Goal: Information Seeking & Learning: Learn about a topic

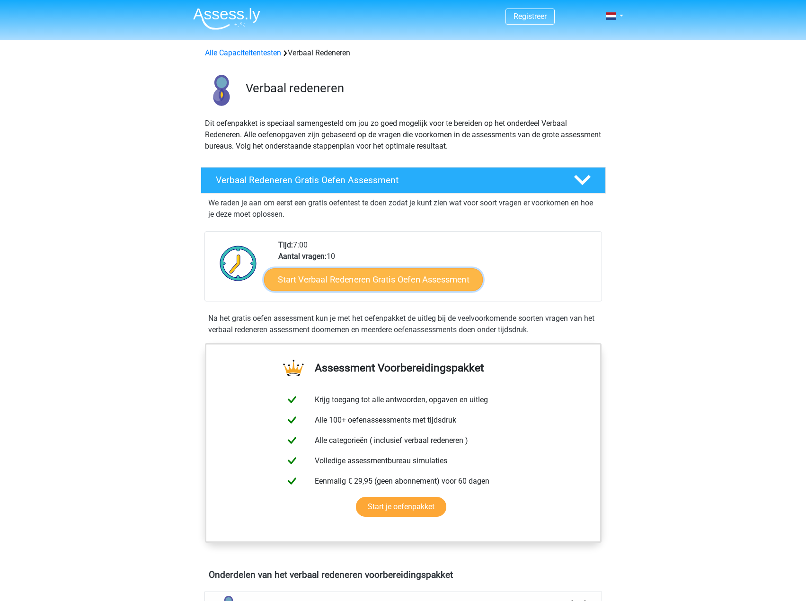
click at [407, 283] on link "Start Verbaal Redeneren Gratis Oefen Assessment" at bounding box center [373, 279] width 219 height 23
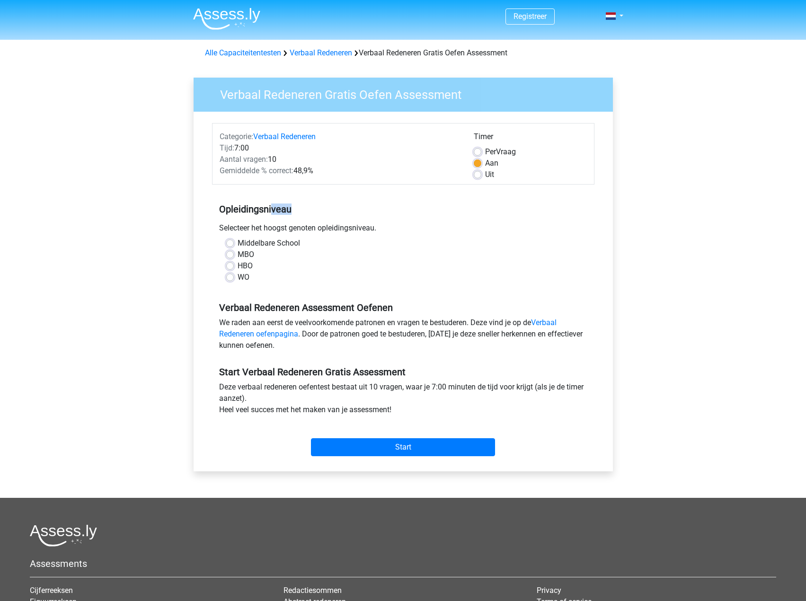
drag, startPoint x: 283, startPoint y: 212, endPoint x: 420, endPoint y: 219, distance: 136.9
click at [381, 219] on div "Opleidingsniveau Selecteer het hoogst genoten opleidingsniveau. [GEOGRAPHIC_DAT…" at bounding box center [403, 239] width 382 height 102
click at [439, 222] on div "Selecteer het hoogst genoten opleidingsniveau." at bounding box center [403, 229] width 382 height 15
click at [406, 444] on input "Start" at bounding box center [403, 447] width 184 height 18
click at [559, 391] on div "Deze verbaal redeneren oefentest bestaat uit 10 vragen, waar je 7:00 minuten de…" at bounding box center [403, 400] width 382 height 38
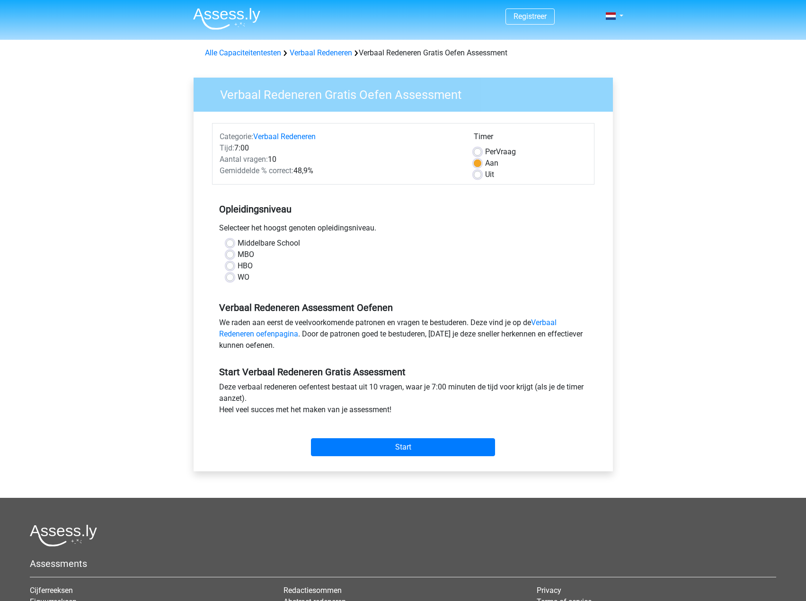
click at [245, 254] on label "MBO" at bounding box center [245, 254] width 17 height 11
click at [234, 254] on input "MBO" at bounding box center [230, 253] width 8 height 9
radio input "true"
click at [243, 264] on label "HBO" at bounding box center [244, 265] width 15 height 11
click at [234, 264] on input "HBO" at bounding box center [230, 264] width 8 height 9
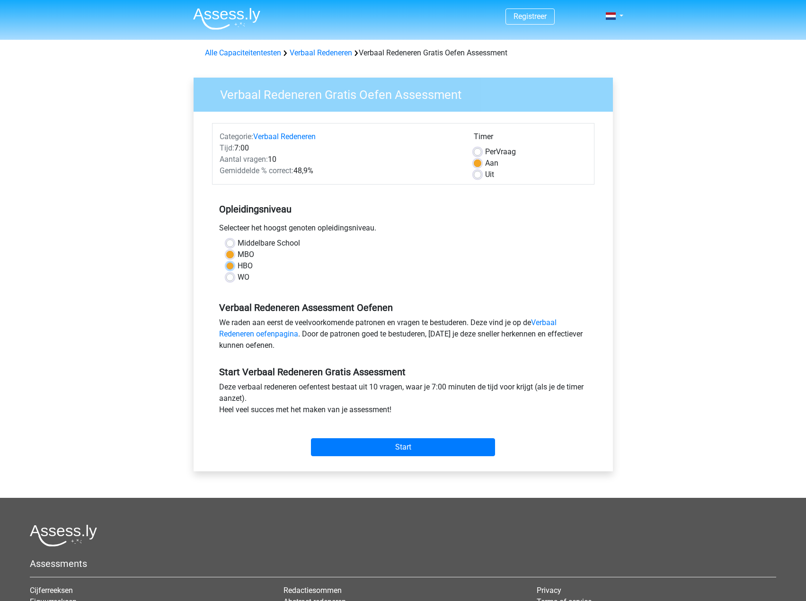
radio input "true"
click at [430, 446] on input "Start" at bounding box center [403, 447] width 184 height 18
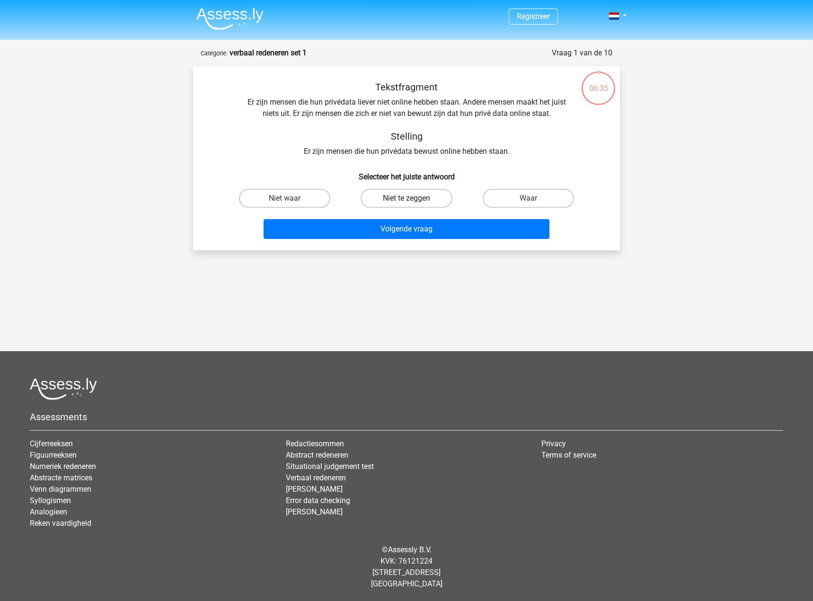
click at [401, 199] on label "Niet te zeggen" at bounding box center [405, 198] width 91 height 19
click at [406, 199] on input "Niet te zeggen" at bounding box center [409, 201] width 6 height 6
radio input "true"
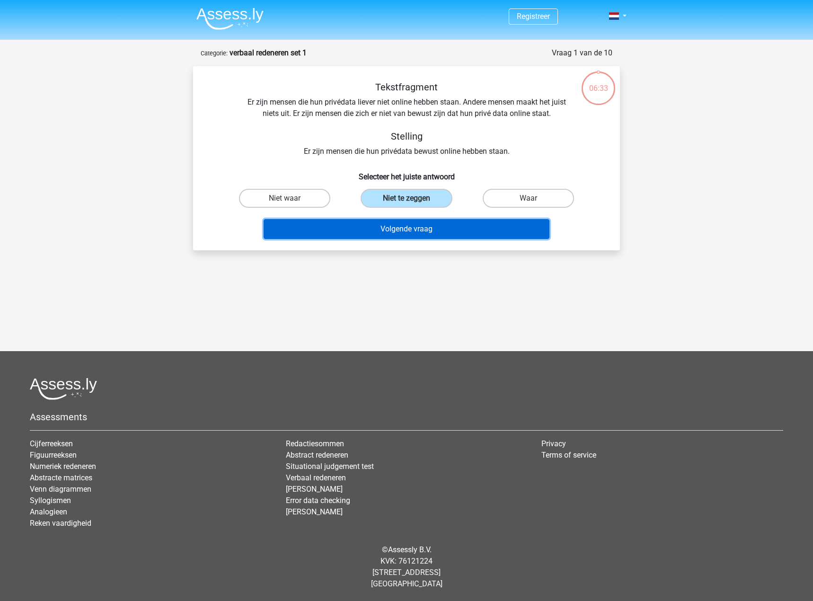
click at [445, 228] on button "Volgende vraag" at bounding box center [406, 229] width 286 height 20
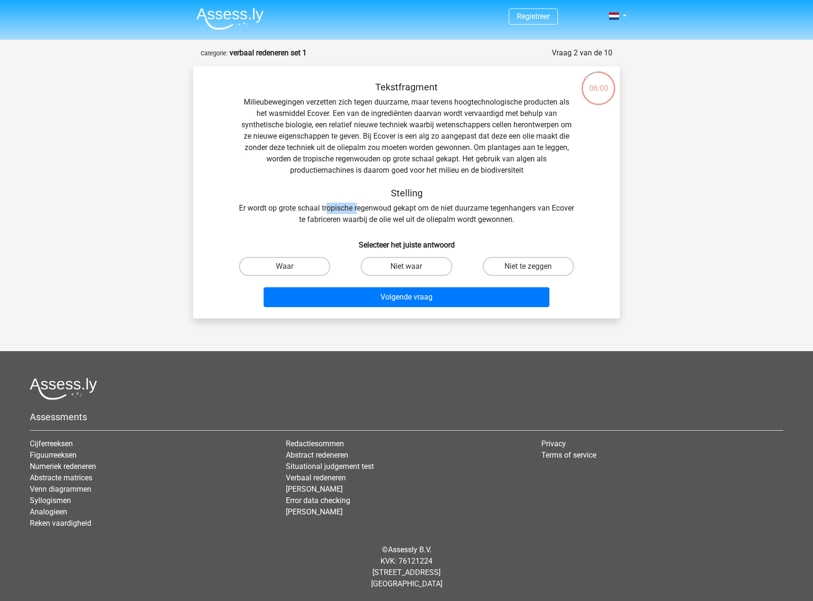
drag, startPoint x: 359, startPoint y: 210, endPoint x: 391, endPoint y: 217, distance: 32.3
click at [374, 212] on div "Tekstfragment Milieubewegingen verzetten zich tegen duurzame, maar tevens hoogt…" at bounding box center [406, 153] width 396 height 144
click at [426, 214] on div "Tekstfragment Milieubewegingen verzetten zich tegen duurzame, maar tevens hoogt…" at bounding box center [406, 153] width 396 height 144
drag, startPoint x: 453, startPoint y: 209, endPoint x: 588, endPoint y: 217, distance: 136.0
click at [554, 214] on div "Tekstfragment Milieubewegingen verzetten zich tegen duurzame, maar tevens hoogt…" at bounding box center [406, 153] width 396 height 144
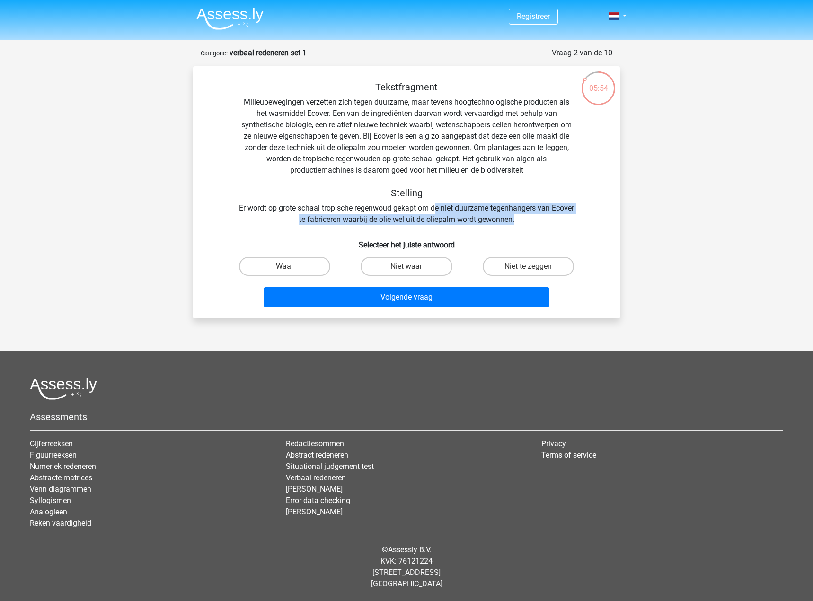
click at [561, 216] on div "Tekstfragment Milieubewegingen verzetten zich tegen duurzame, maar tevens hoogt…" at bounding box center [406, 153] width 396 height 144
drag, startPoint x: 329, startPoint y: 210, endPoint x: 508, endPoint y: 217, distance: 179.0
click at [483, 216] on div "Tekstfragment Milieubewegingen verzetten zich tegen duurzame, maar tevens hoogt…" at bounding box center [406, 153] width 396 height 144
click at [557, 218] on div "Tekstfragment Milieubewegingen verzetten zich tegen duurzame, maar tevens hoogt…" at bounding box center [406, 153] width 396 height 144
click at [407, 267] on input "Niet waar" at bounding box center [409, 269] width 6 height 6
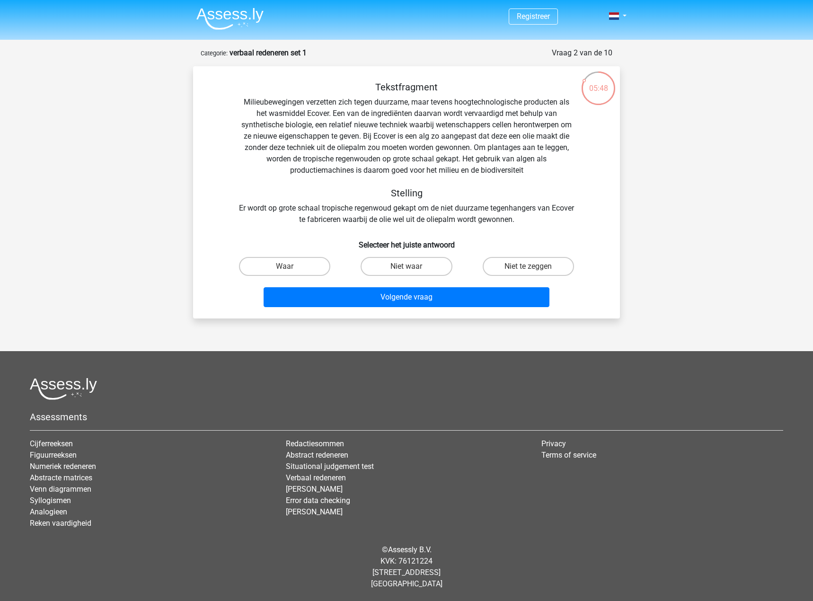
radio input "true"
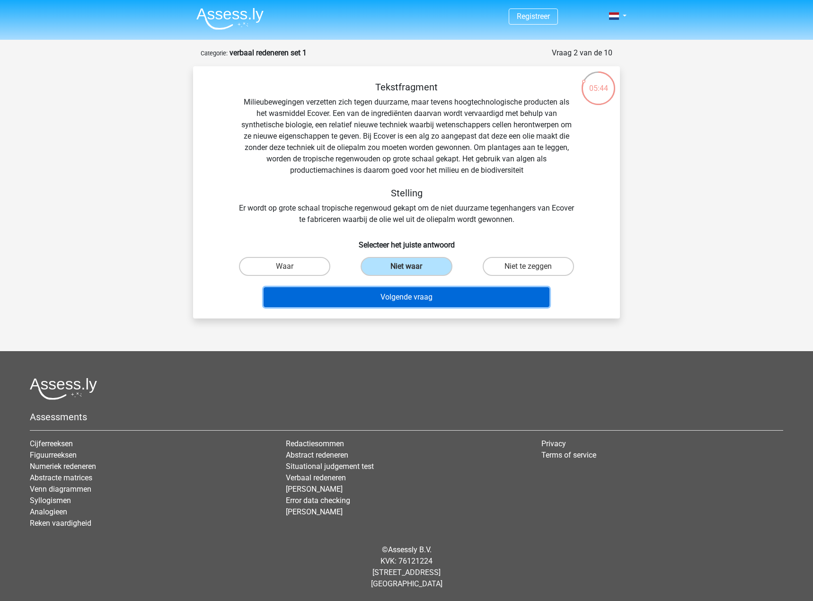
click at [422, 297] on button "Volgende vraag" at bounding box center [406, 297] width 286 height 20
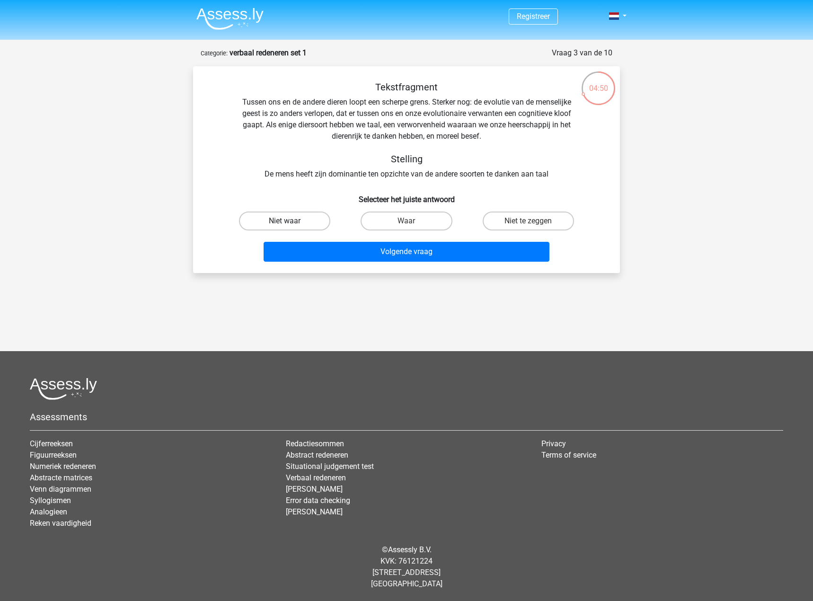
click at [297, 216] on label "Niet waar" at bounding box center [284, 220] width 91 height 19
click at [291, 221] on input "Niet waar" at bounding box center [288, 224] width 6 height 6
radio input "true"
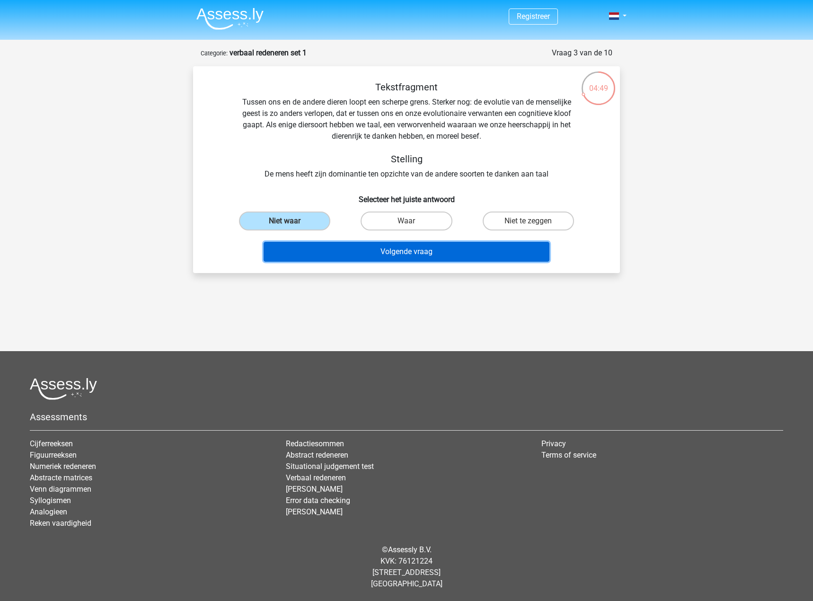
click at [402, 247] on button "Volgende vraag" at bounding box center [406, 252] width 286 height 20
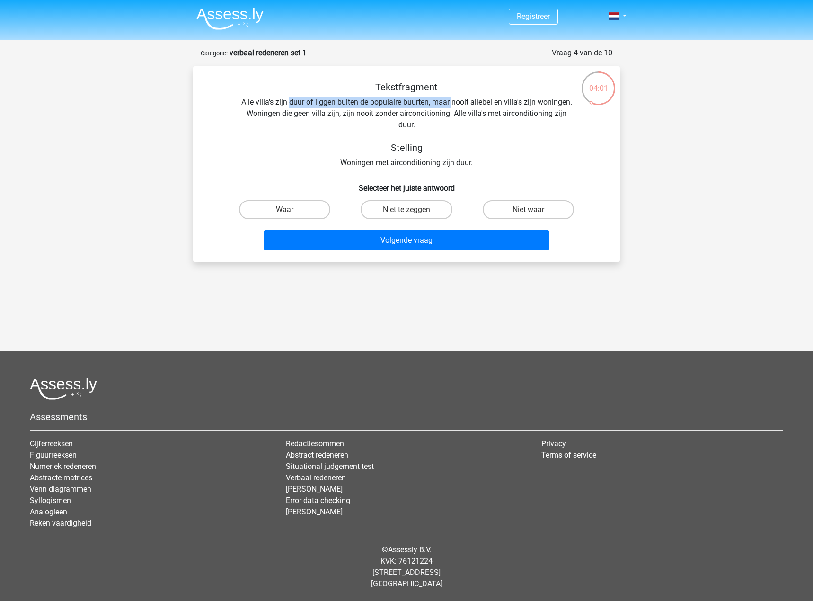
drag, startPoint x: 365, startPoint y: 102, endPoint x: 485, endPoint y: 110, distance: 119.9
click at [484, 110] on div "Tekstfragment Alle villa's zijn duur of liggen buiten de populaire buurten, maa…" at bounding box center [406, 124] width 396 height 87
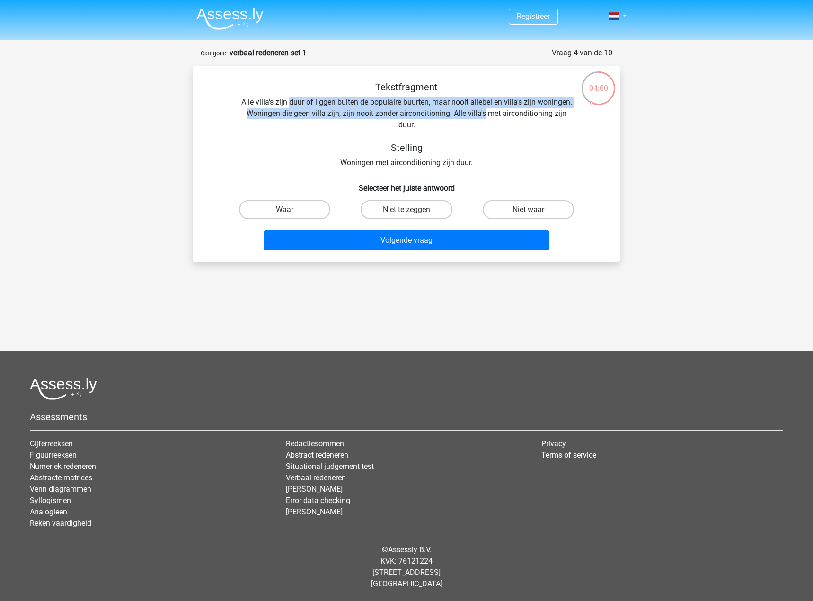
click at [455, 116] on div "Tekstfragment Alle villa's zijn duur of liggen buiten de populaire buurten, maa…" at bounding box center [406, 124] width 396 height 87
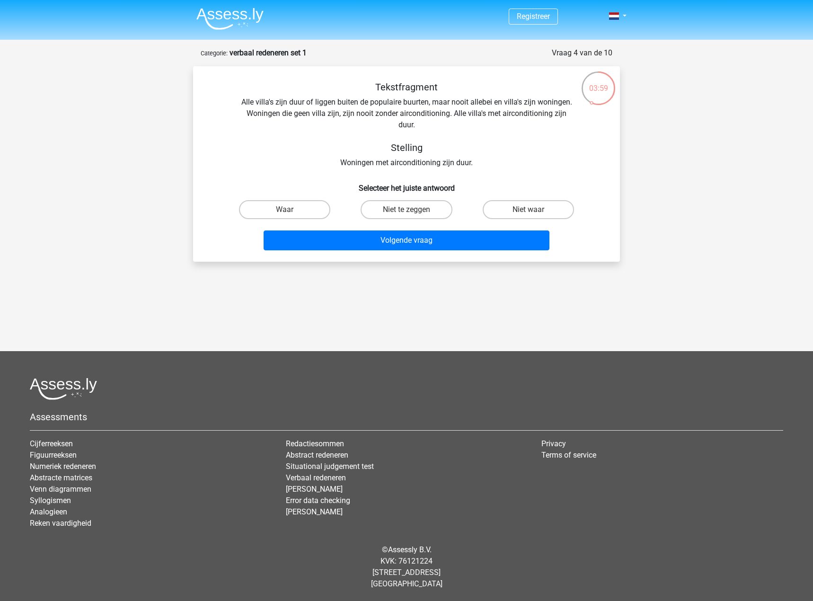
click at [452, 115] on div "Tekstfragment Alle villa's zijn duur of liggen buiten de populaire buurten, maa…" at bounding box center [406, 124] width 396 height 87
drag, startPoint x: 452, startPoint y: 115, endPoint x: 444, endPoint y: 114, distance: 8.1
click at [444, 114] on div "Tekstfragment Alle villa's zijn duur of liggen buiten de populaire buurten, maa…" at bounding box center [406, 124] width 396 height 87
click at [307, 212] on label "Waar" at bounding box center [284, 209] width 91 height 19
click at [291, 212] on input "Waar" at bounding box center [288, 213] width 6 height 6
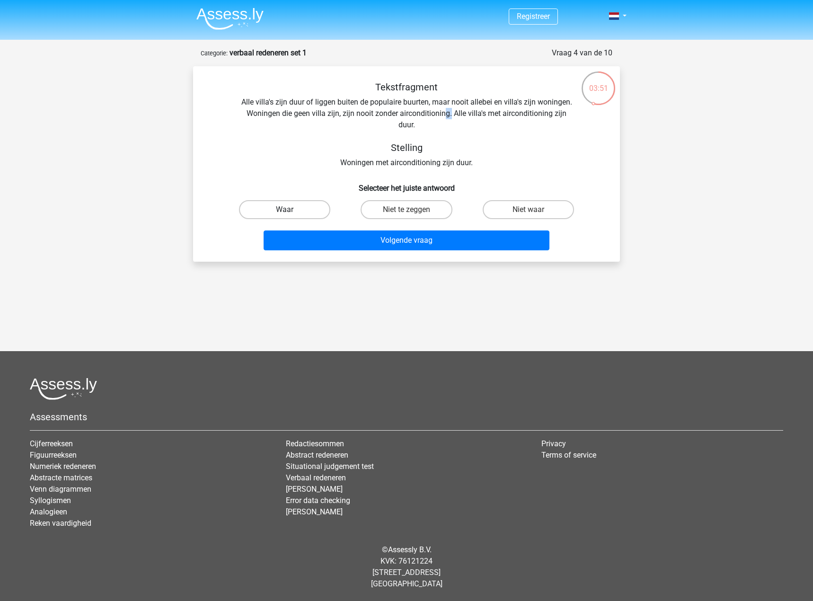
radio input "true"
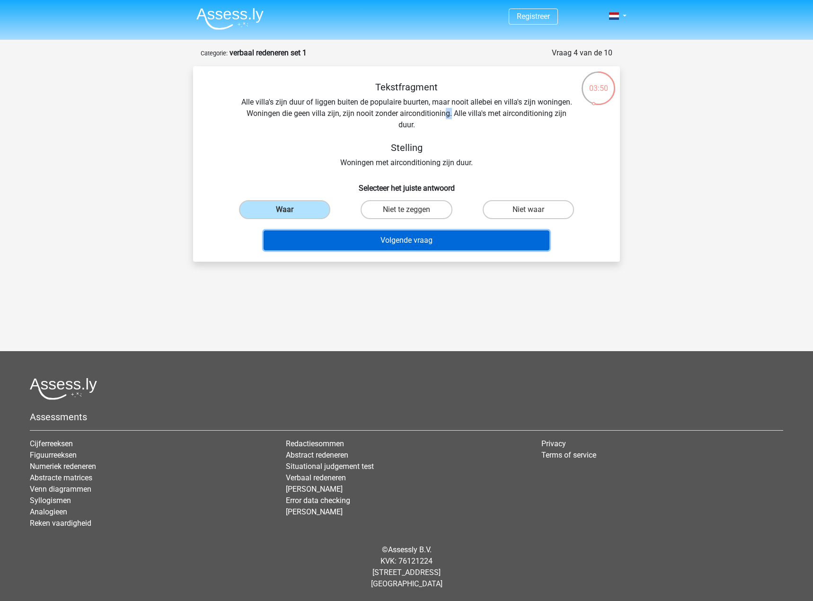
click at [398, 241] on button "Volgende vraag" at bounding box center [406, 240] width 286 height 20
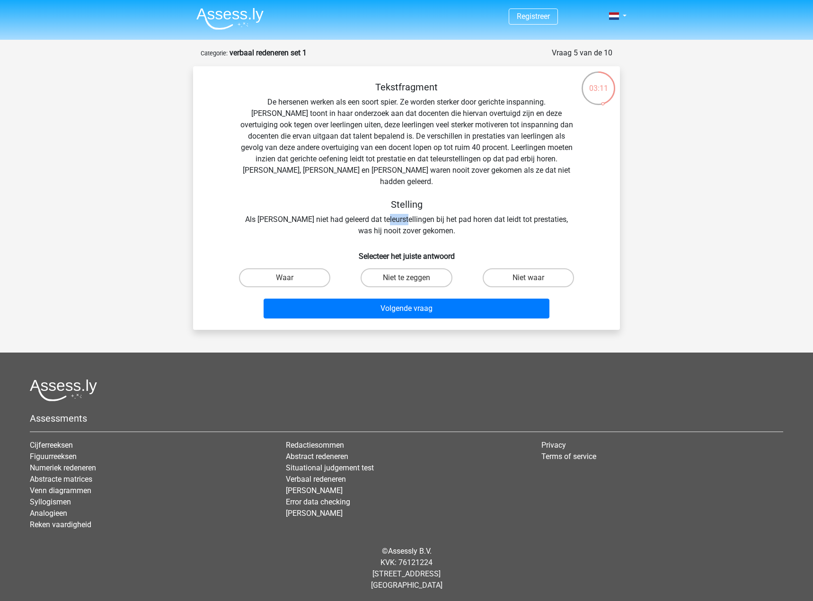
drag, startPoint x: 419, startPoint y: 209, endPoint x: 448, endPoint y: 211, distance: 29.4
click at [429, 209] on div "Tekstfragment De hersenen werken als een soort spier. Ze worden sterker door ge…" at bounding box center [406, 158] width 396 height 155
click at [487, 206] on div "Tekstfragment De hersenen werken als een soort spier. Ze worden sterker door ge…" at bounding box center [406, 158] width 396 height 155
click at [564, 268] on label "Niet waar" at bounding box center [527, 277] width 91 height 19
click at [534, 278] on input "Niet waar" at bounding box center [531, 281] width 6 height 6
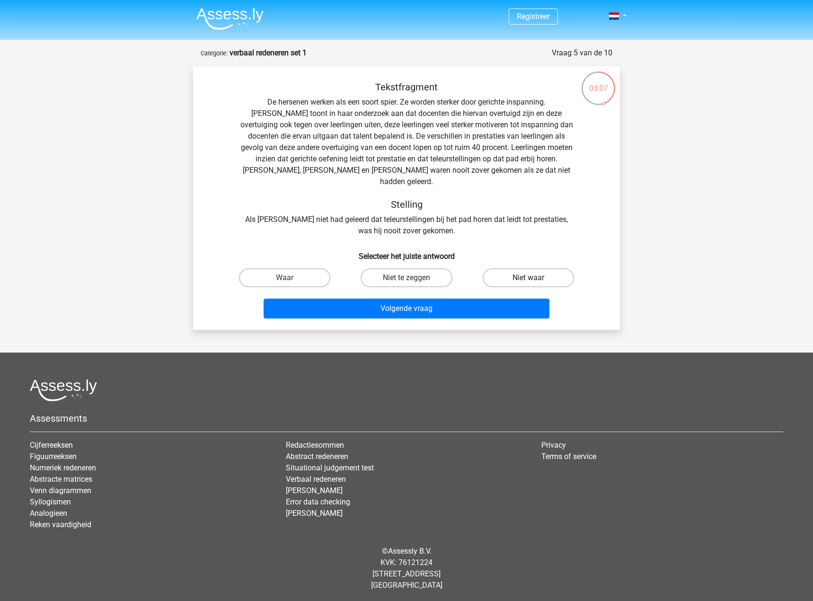
radio input "true"
click at [293, 268] on label "Waar" at bounding box center [284, 277] width 91 height 19
click at [291, 278] on input "Waar" at bounding box center [288, 281] width 6 height 6
radio input "true"
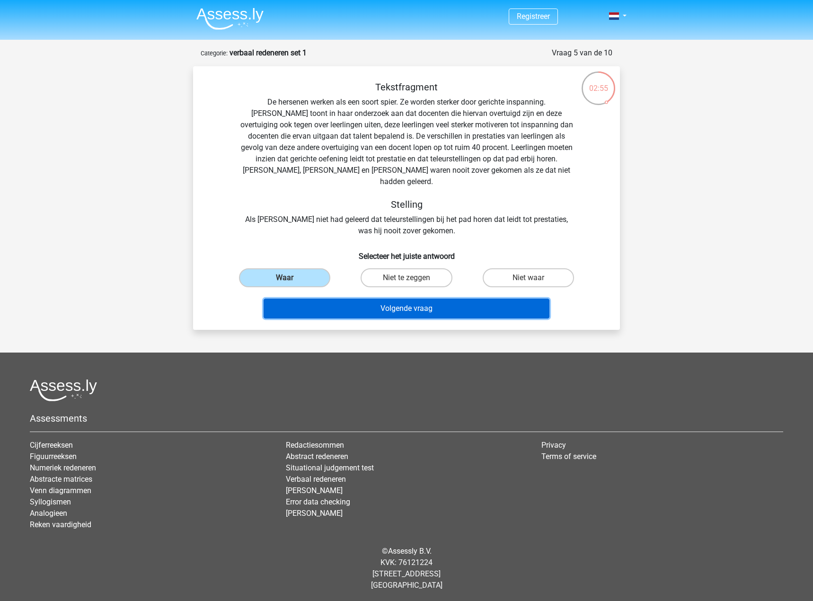
click at [422, 298] on button "Volgende vraag" at bounding box center [406, 308] width 286 height 20
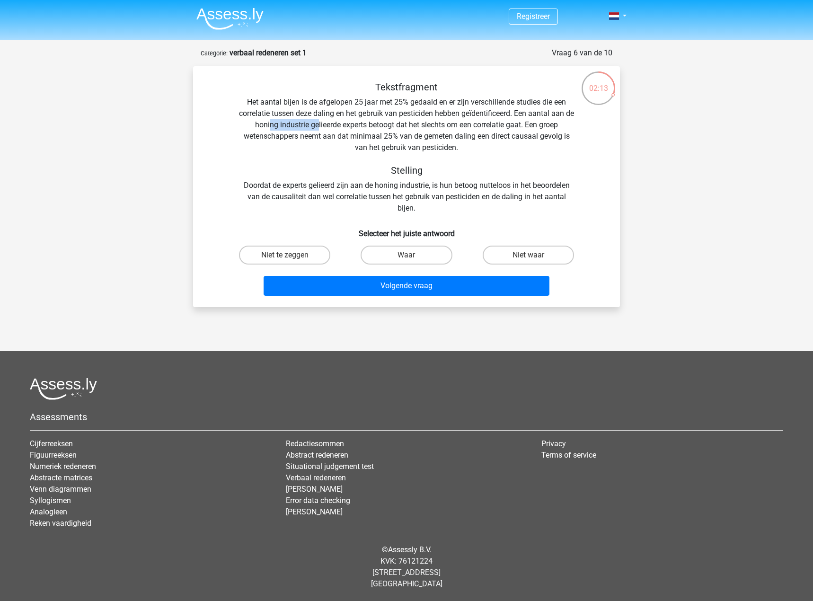
drag, startPoint x: 290, startPoint y: 126, endPoint x: 340, endPoint y: 130, distance: 50.3
click at [333, 129] on div "Tekstfragment Het aantal bijen is de afgelopen 25 jaar met 25% gedaald en er zi…" at bounding box center [406, 147] width 396 height 132
click at [370, 137] on div "Tekstfragment Het aantal bijen is de afgelopen 25 jaar met 25% gedaald en er zi…" at bounding box center [406, 147] width 396 height 132
click at [563, 256] on label "Niet waar" at bounding box center [527, 254] width 91 height 19
click at [534, 256] on input "Niet waar" at bounding box center [531, 258] width 6 height 6
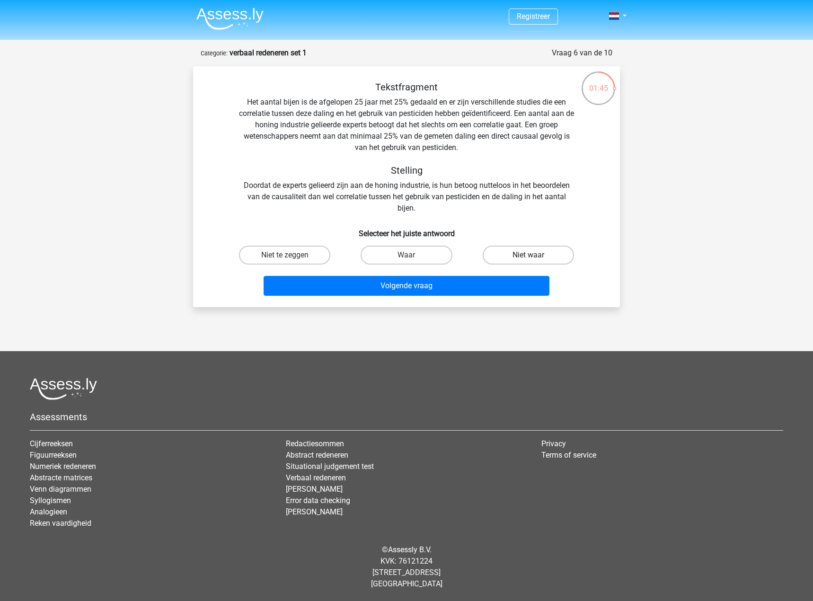
radio input "true"
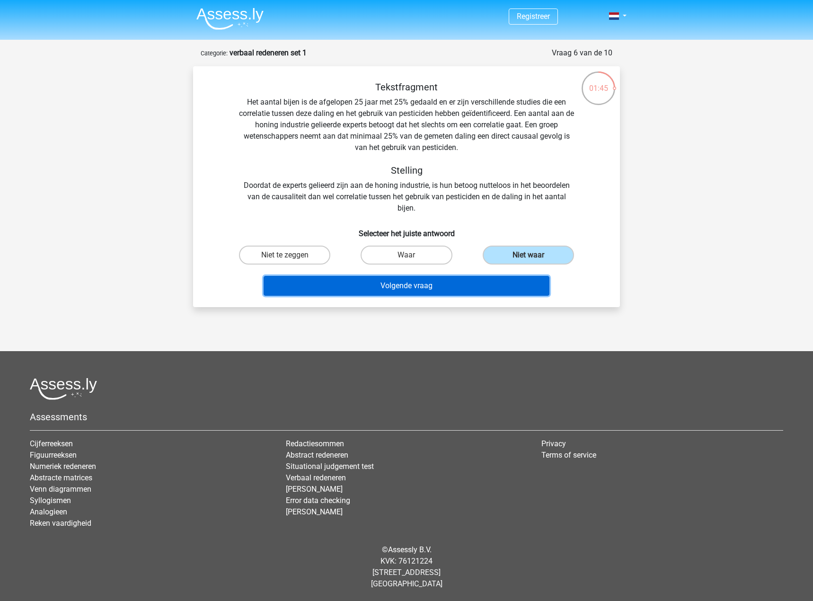
click at [451, 286] on button "Volgende vraag" at bounding box center [406, 286] width 286 height 20
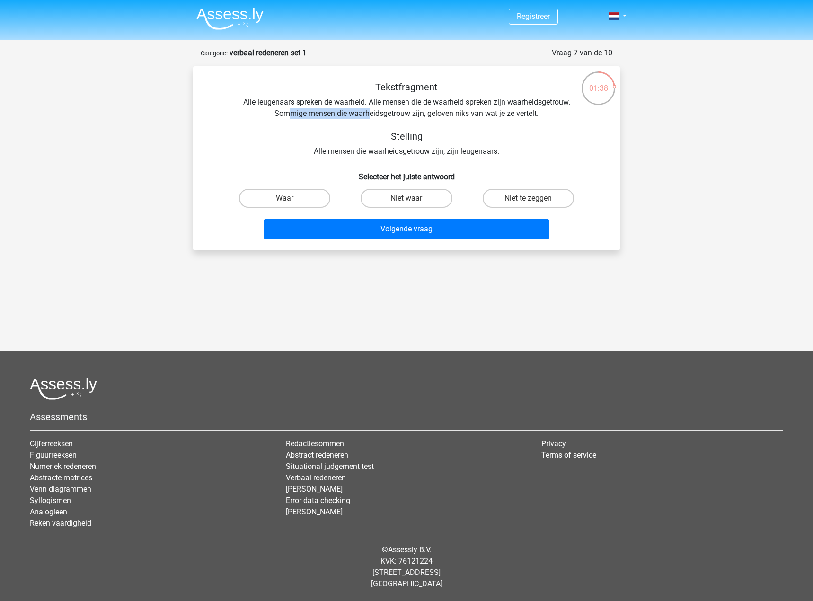
drag, startPoint x: 342, startPoint y: 113, endPoint x: 503, endPoint y: 119, distance: 160.9
click at [392, 113] on div "Tekstfragment Alle leugenaars spreken de waarheid. Alle mensen die de waarheid …" at bounding box center [406, 119] width 396 height 76
click at [504, 120] on div "Tekstfragment Alle leugenaars spreken de waarheid. Alle mensen die de waarheid …" at bounding box center [406, 119] width 396 height 76
click at [509, 201] on label "Niet te zeggen" at bounding box center [527, 198] width 91 height 19
click at [528, 201] on input "Niet te zeggen" at bounding box center [531, 201] width 6 height 6
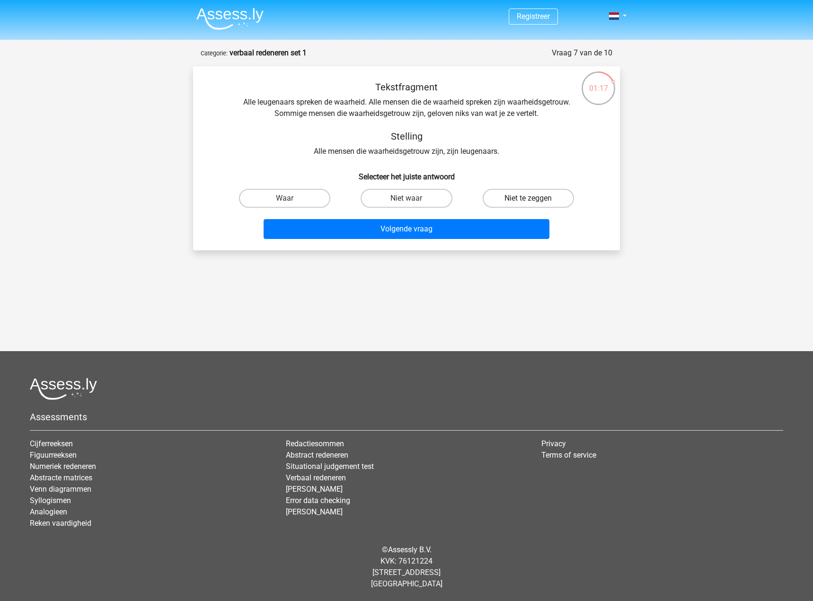
radio input "true"
click at [426, 240] on div "Volgende vraag" at bounding box center [406, 231] width 365 height 24
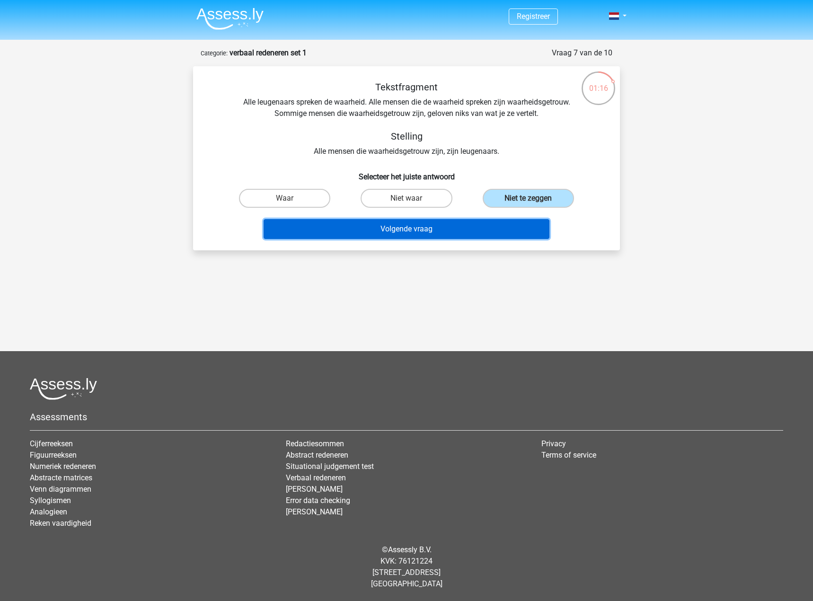
click at [458, 237] on button "Volgende vraag" at bounding box center [406, 229] width 286 height 20
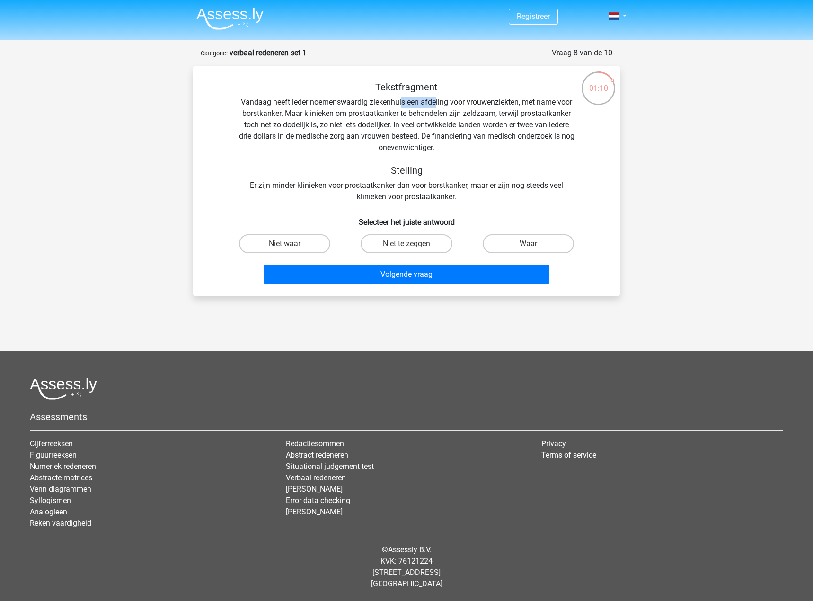
drag, startPoint x: 402, startPoint y: 97, endPoint x: 530, endPoint y: 117, distance: 129.2
click at [495, 107] on div "Tekstfragment Vandaag heeft ieder noemenswaardig ziekenhuis een afdeling voor v…" at bounding box center [406, 141] width 396 height 121
click at [522, 130] on div "Tekstfragment Vandaag heeft ieder noemenswaardig ziekenhuis een afdeling voor v…" at bounding box center [406, 141] width 396 height 121
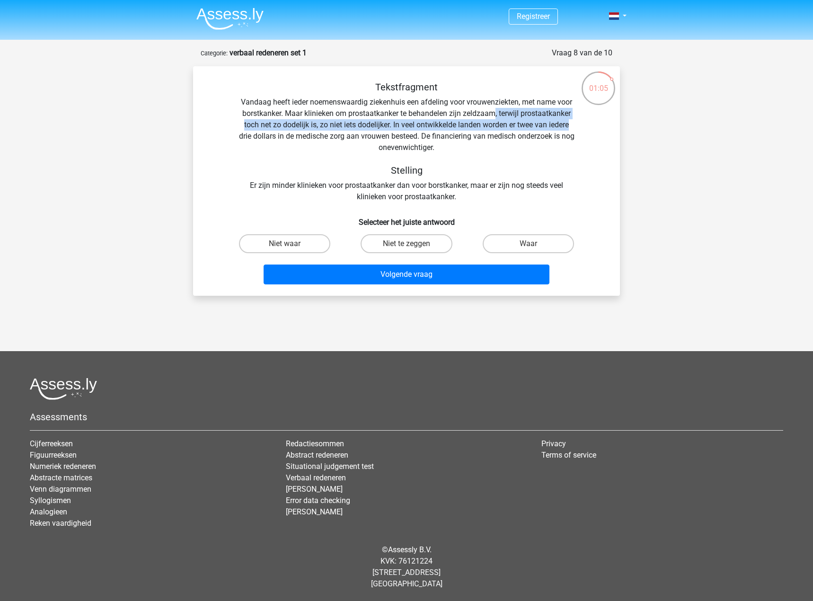
drag, startPoint x: 509, startPoint y: 112, endPoint x: 658, endPoint y: 124, distance: 149.5
click at [651, 123] on div "Registreer Nederlands English" at bounding box center [406, 284] width 813 height 568
click at [587, 139] on div "Tekstfragment Vandaag heeft ieder noemenswaardig ziekenhuis een afdeling voor v…" at bounding box center [406, 141] width 396 height 121
click at [284, 194] on div "Tekstfragment Vandaag heeft ieder noemenswaardig ziekenhuis een afdeling voor v…" at bounding box center [406, 141] width 396 height 121
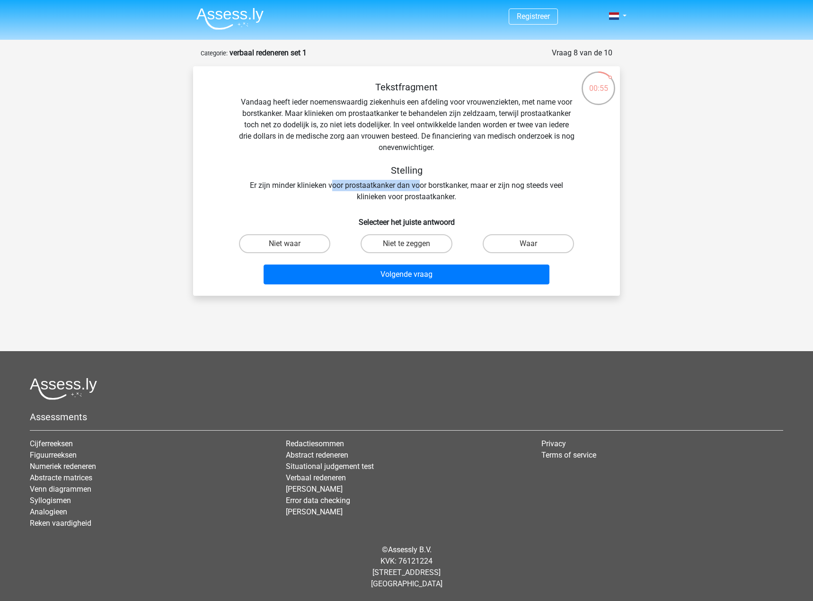
drag, startPoint x: 419, startPoint y: 185, endPoint x: 429, endPoint y: 186, distance: 10.4
click at [422, 186] on div "Tekstfragment Vandaag heeft ieder noemenswaardig ziekenhuis een afdeling voor v…" at bounding box center [406, 141] width 396 height 121
click at [510, 194] on div "Tekstfragment Vandaag heeft ieder noemenswaardig ziekenhuis een afdeling voor v…" at bounding box center [406, 141] width 396 height 121
drag, startPoint x: 299, startPoint y: 244, endPoint x: 368, endPoint y: 267, distance: 73.3
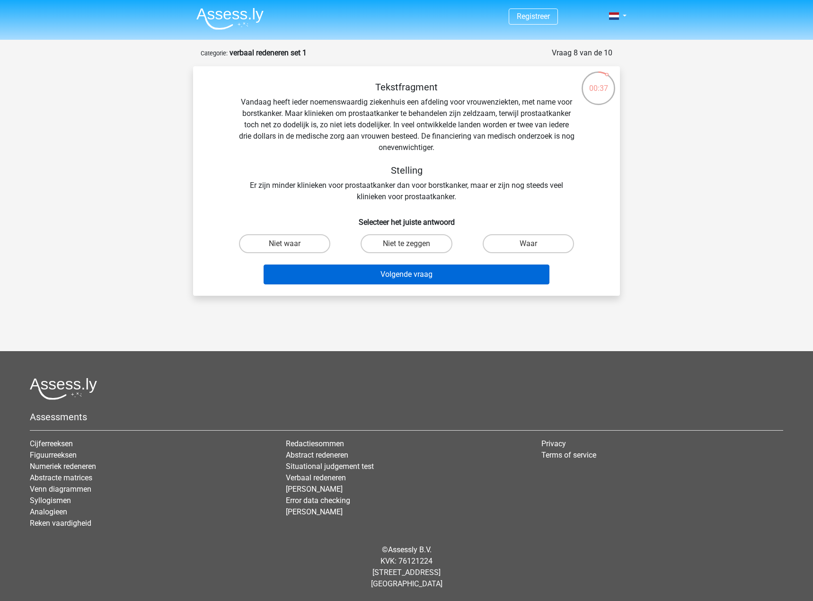
click at [299, 244] on label "Niet waar" at bounding box center [284, 243] width 91 height 19
click at [291, 244] on input "Niet waar" at bounding box center [288, 247] width 6 height 6
radio input "true"
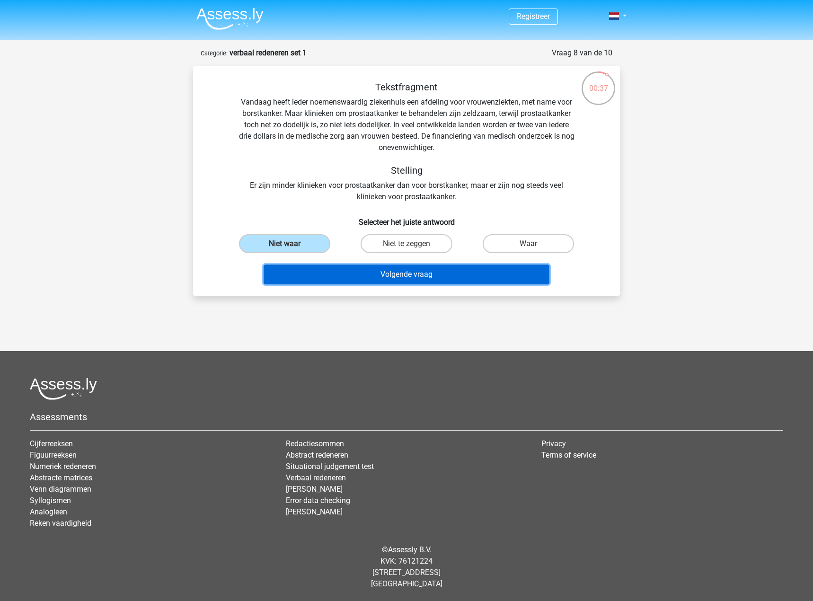
click at [404, 271] on button "Volgende vraag" at bounding box center [406, 274] width 286 height 20
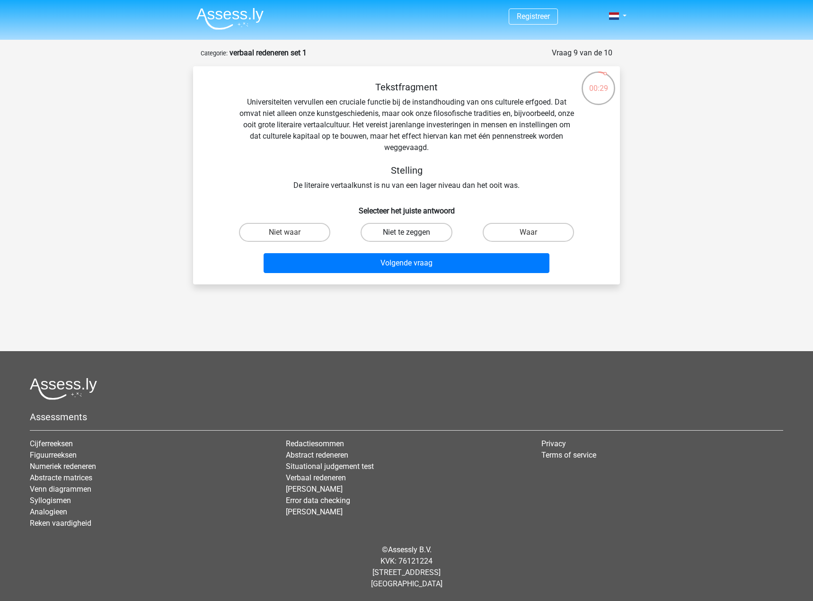
click at [434, 241] on label "Niet te zeggen" at bounding box center [405, 232] width 91 height 19
click at [412, 238] on input "Niet te zeggen" at bounding box center [409, 235] width 6 height 6
radio input "true"
click at [496, 242] on label "Waar" at bounding box center [527, 232] width 91 height 19
click at [528, 238] on input "Waar" at bounding box center [531, 235] width 6 height 6
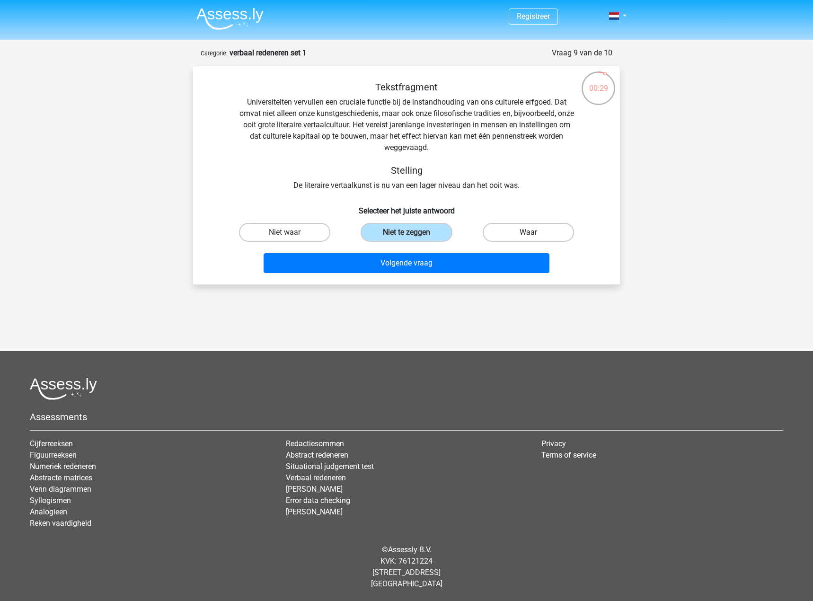
radio input "true"
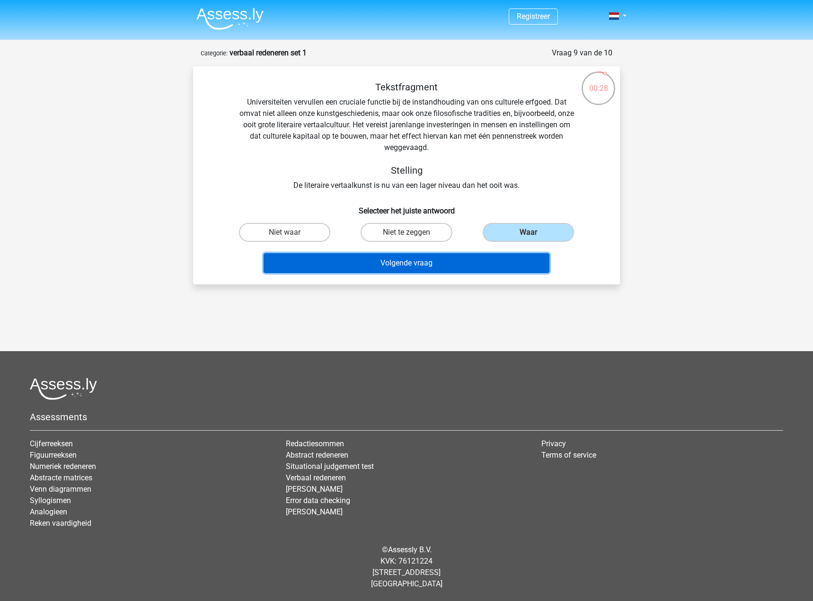
click at [476, 258] on button "Volgende vraag" at bounding box center [406, 263] width 286 height 20
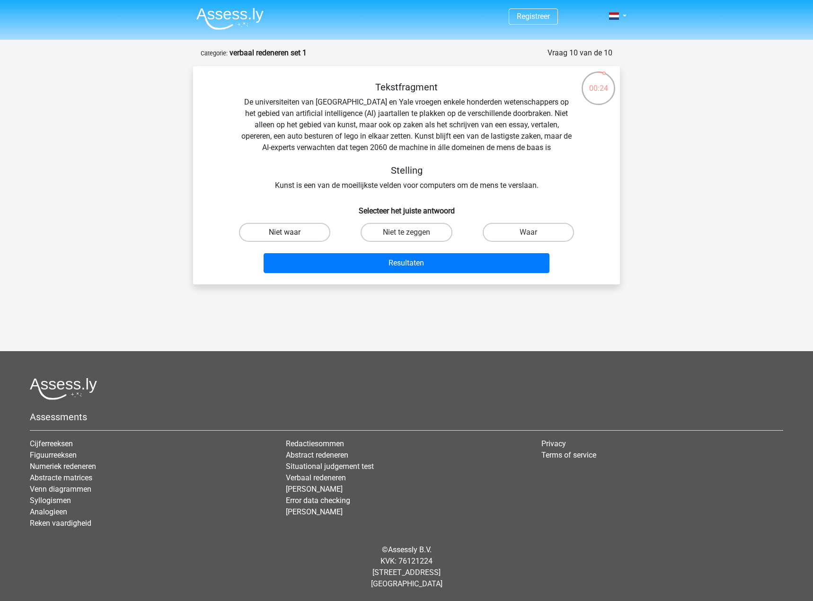
click at [277, 226] on label "Niet waar" at bounding box center [284, 232] width 91 height 19
click at [285, 232] on input "Niet waar" at bounding box center [288, 235] width 6 height 6
radio input "true"
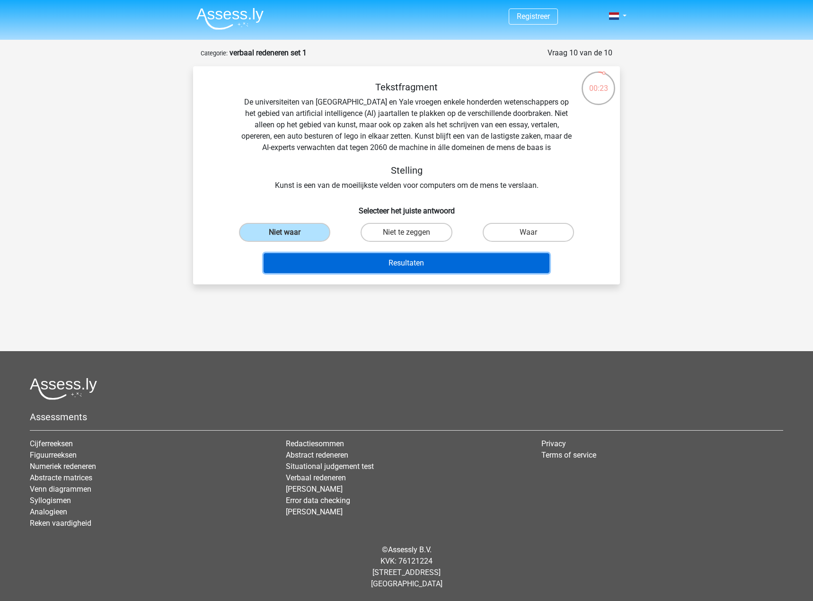
click at [402, 262] on button "Resultaten" at bounding box center [406, 263] width 286 height 20
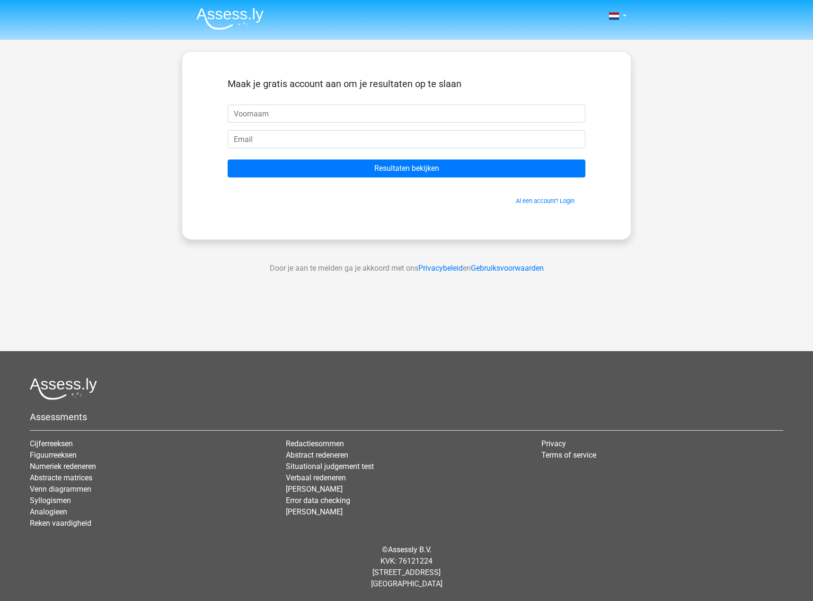
click at [271, 107] on input "text" at bounding box center [407, 114] width 358 height 18
type input "jeansennss"
click at [266, 141] on input "email" at bounding box center [407, 139] width 358 height 18
type input "arno.janssens18@gmail.com"
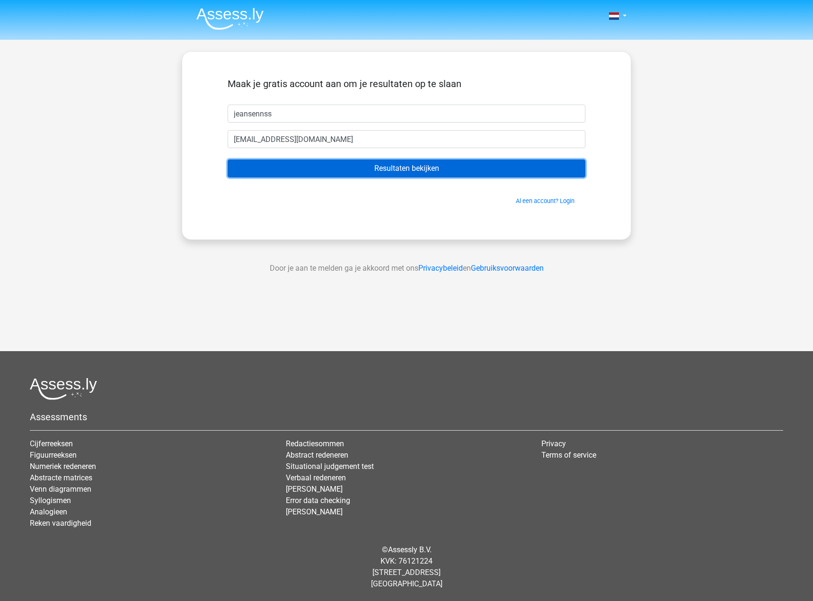
click at [371, 174] on input "Resultaten bekijken" at bounding box center [407, 168] width 358 height 18
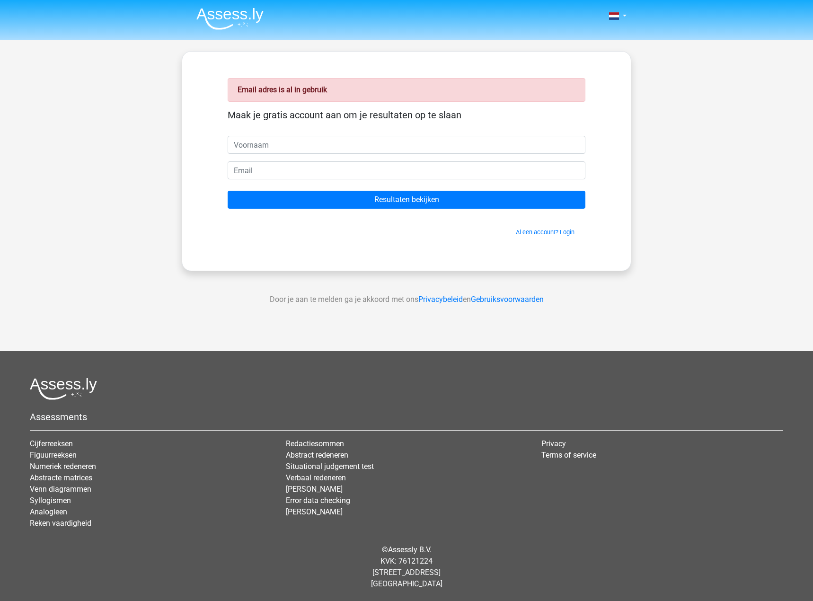
click at [301, 147] on input "text" at bounding box center [407, 145] width 358 height 18
click at [542, 231] on link "Al een account? Login" at bounding box center [545, 231] width 59 height 7
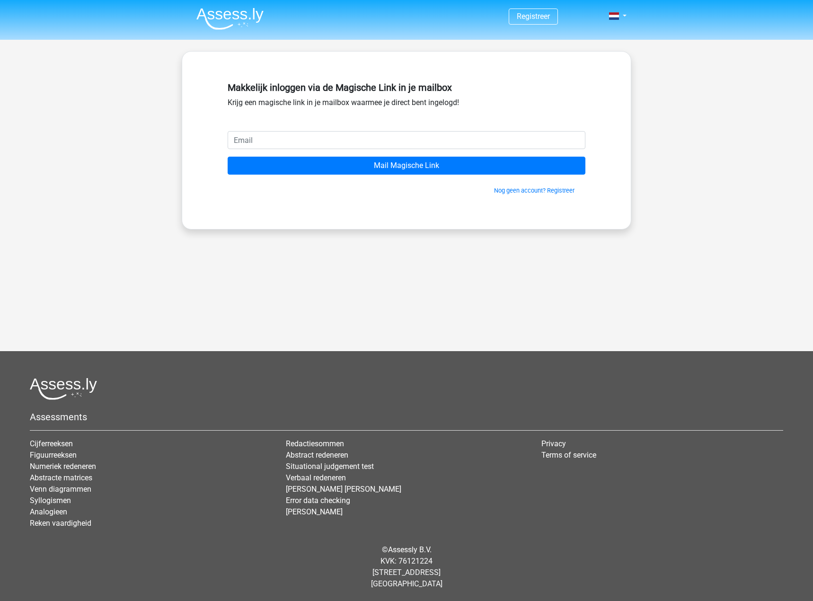
click at [307, 139] on input "email" at bounding box center [407, 140] width 358 height 18
click at [253, 140] on input "email" at bounding box center [407, 140] width 358 height 18
type input "arno.janssens18@gmail.com"
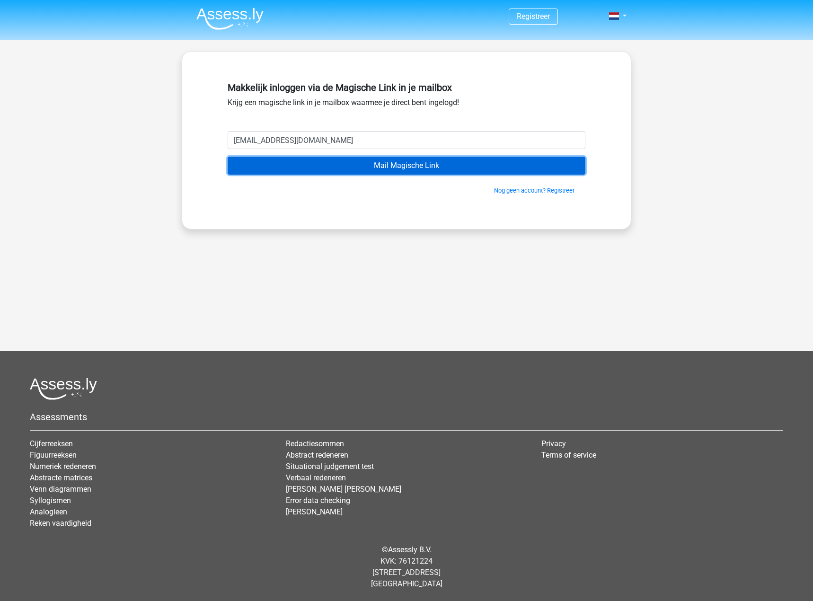
click at [377, 170] on input "Mail Magische Link" at bounding box center [407, 166] width 358 height 18
